Goal: Task Accomplishment & Management: Use online tool/utility

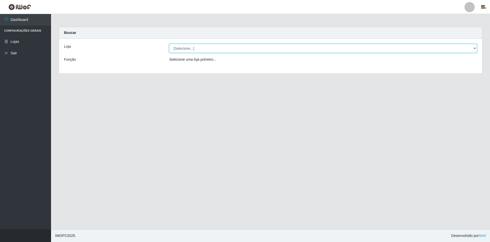
click at [199, 47] on select "[Selecione...] SuperShow - Asa Norte" at bounding box center [323, 48] width 308 height 9
select select "71"
click at [169, 44] on select "[Selecione...] SuperShow - Asa Norte" at bounding box center [323, 48] width 308 height 9
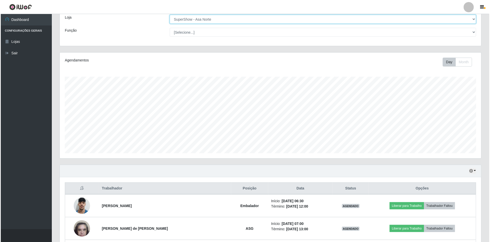
scroll to position [68, 0]
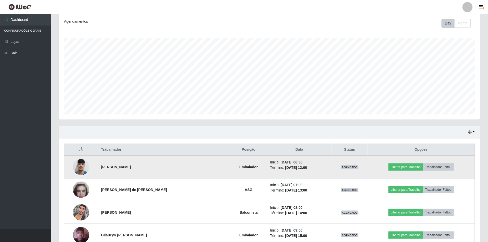
click at [85, 169] on img at bounding box center [81, 167] width 16 height 22
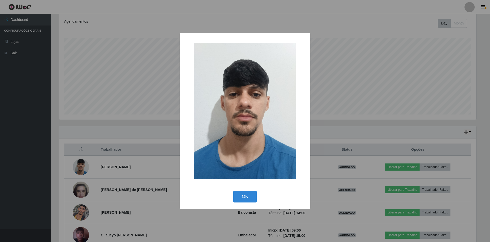
click at [85, 169] on div "× OK Cancel" at bounding box center [245, 121] width 490 height 242
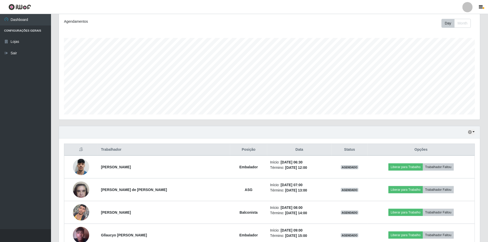
scroll to position [102, 0]
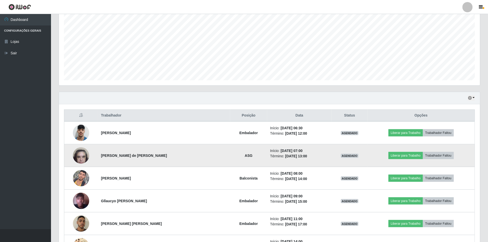
click at [82, 158] on img at bounding box center [81, 156] width 16 height 22
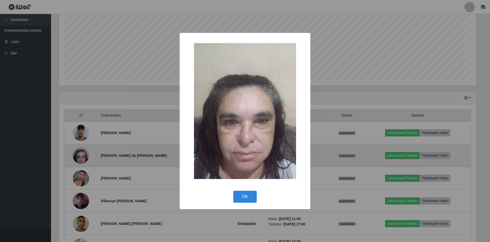
click at [82, 158] on div "× OK Cancel" at bounding box center [245, 121] width 490 height 242
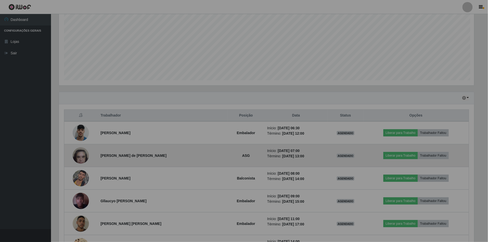
scroll to position [106, 421]
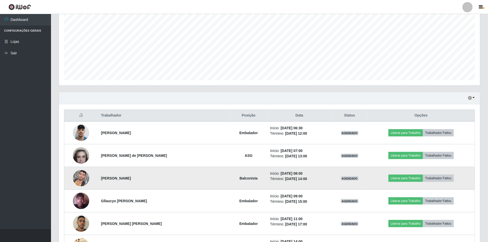
click at [78, 179] on img at bounding box center [81, 178] width 16 height 22
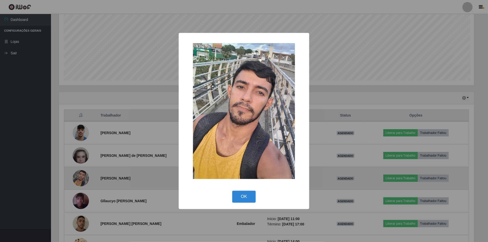
scroll to position [106, 417]
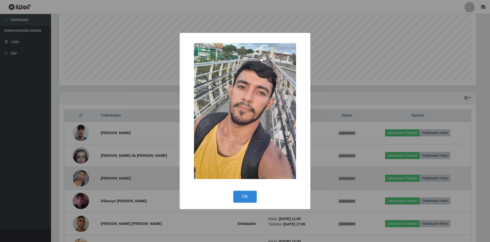
click at [78, 179] on div "× OK Cancel" at bounding box center [245, 121] width 490 height 242
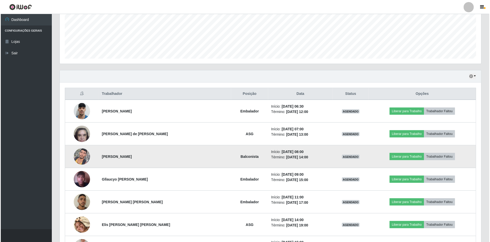
scroll to position [136, 0]
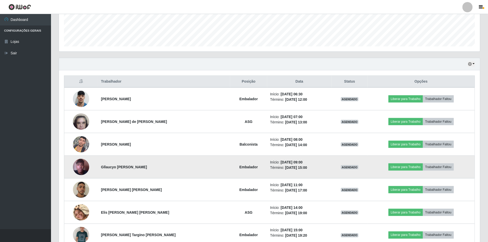
click at [81, 166] on img at bounding box center [81, 167] width 16 height 29
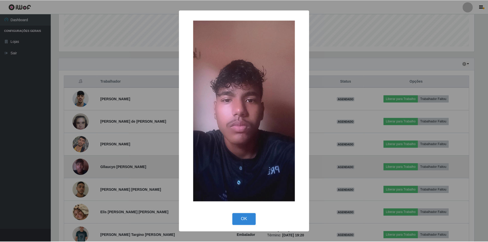
scroll to position [106, 417]
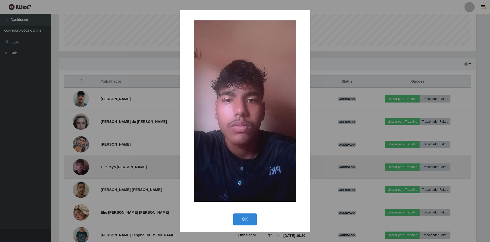
click at [81, 166] on div "× OK Cancel" at bounding box center [245, 121] width 490 height 242
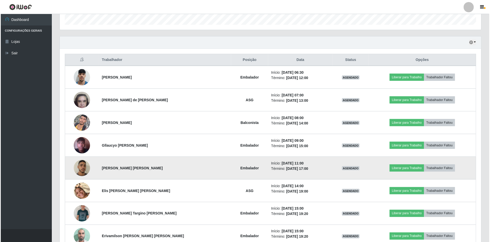
scroll to position [170, 0]
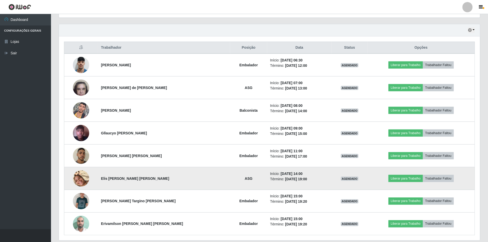
click at [81, 181] on img at bounding box center [81, 178] width 16 height 29
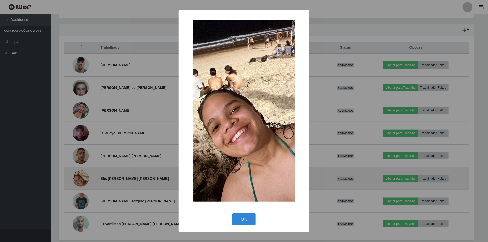
scroll to position [106, 417]
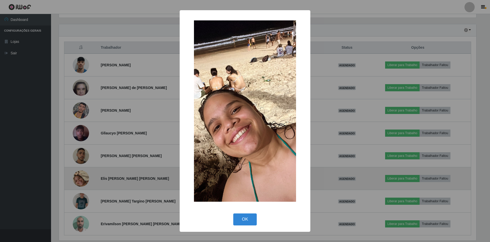
click at [81, 181] on div "× OK Cancel" at bounding box center [245, 121] width 490 height 242
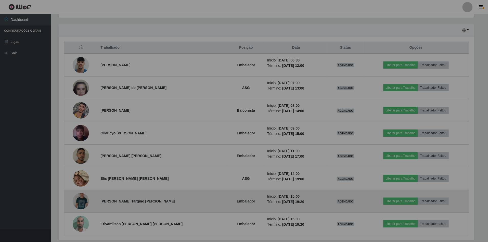
scroll to position [106, 421]
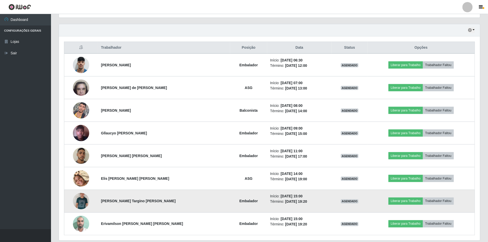
click at [82, 196] on img at bounding box center [81, 201] width 16 height 26
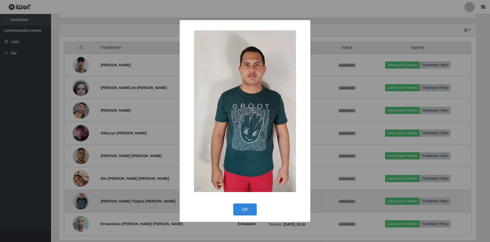
click at [82, 196] on div "× OK Cancel" at bounding box center [245, 121] width 490 height 242
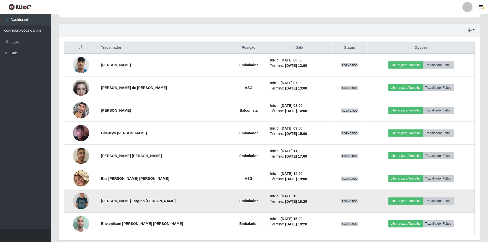
scroll to position [0, 0]
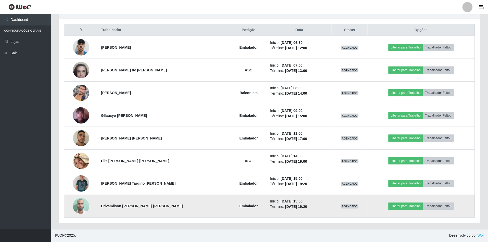
click at [81, 199] on img at bounding box center [81, 206] width 16 height 22
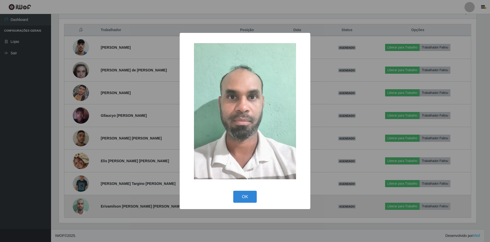
click at [81, 199] on div "× OK Cancel" at bounding box center [245, 121] width 490 height 242
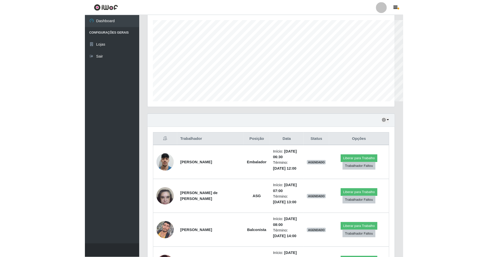
scroll to position [254911, 254784]
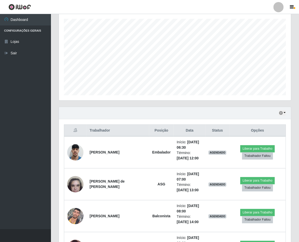
click at [21, 132] on ul "Dashboard Configurações Gerais Lojas Sair" at bounding box center [25, 121] width 51 height 215
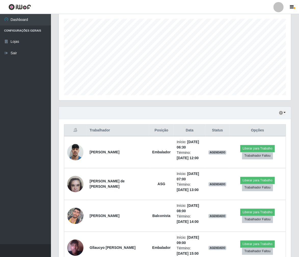
click at [138, 110] on div "Hoje 1 dia 3 dias 1 Semana Não encerrados" at bounding box center [175, 113] width 233 height 12
click at [22, 87] on ul "Dashboard Configurações Gerais Lojas Sair" at bounding box center [25, 129] width 51 height 231
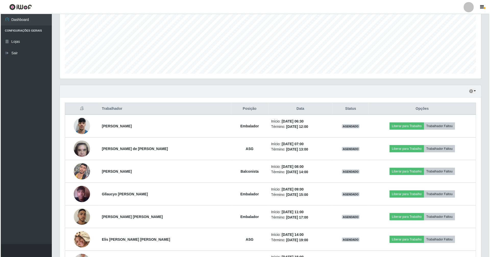
scroll to position [121, 0]
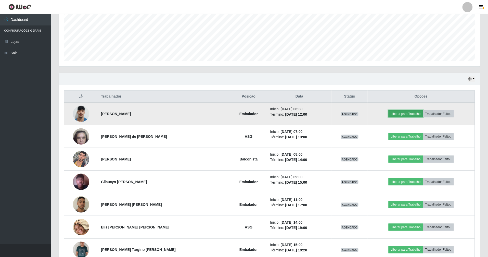
click at [410, 116] on button "Liberar para Trabalho" at bounding box center [406, 113] width 34 height 7
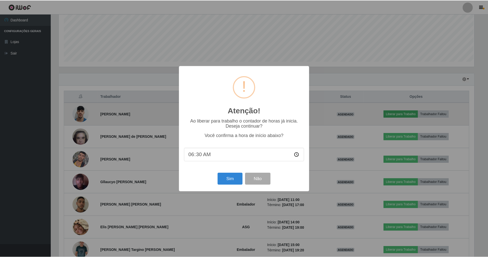
scroll to position [106, 417]
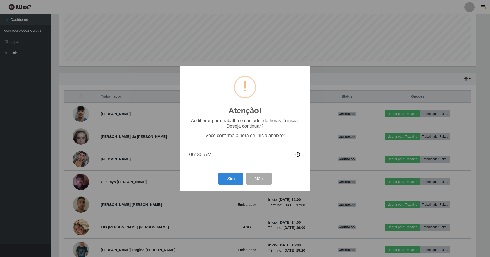
click at [200, 155] on input "06:30" at bounding box center [245, 155] width 120 height 14
type input "06:25"
click at [225, 184] on button "Sim" at bounding box center [230, 179] width 25 height 12
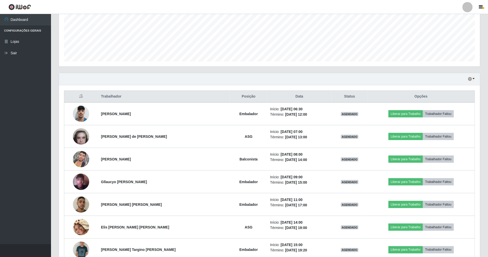
scroll to position [106, 423]
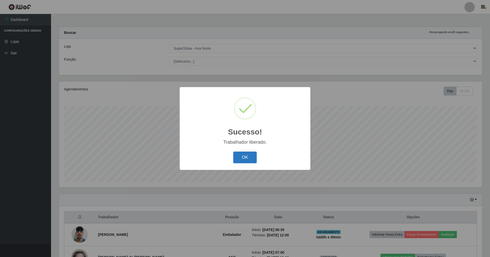
click at [245, 163] on button "OK" at bounding box center [245, 158] width 24 height 12
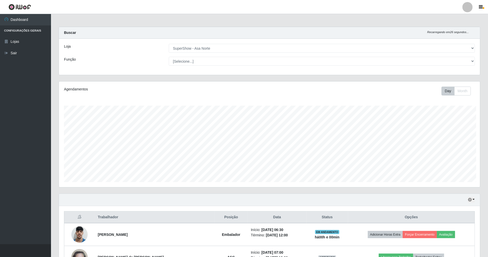
scroll to position [254911, 254596]
